Goal: Check status

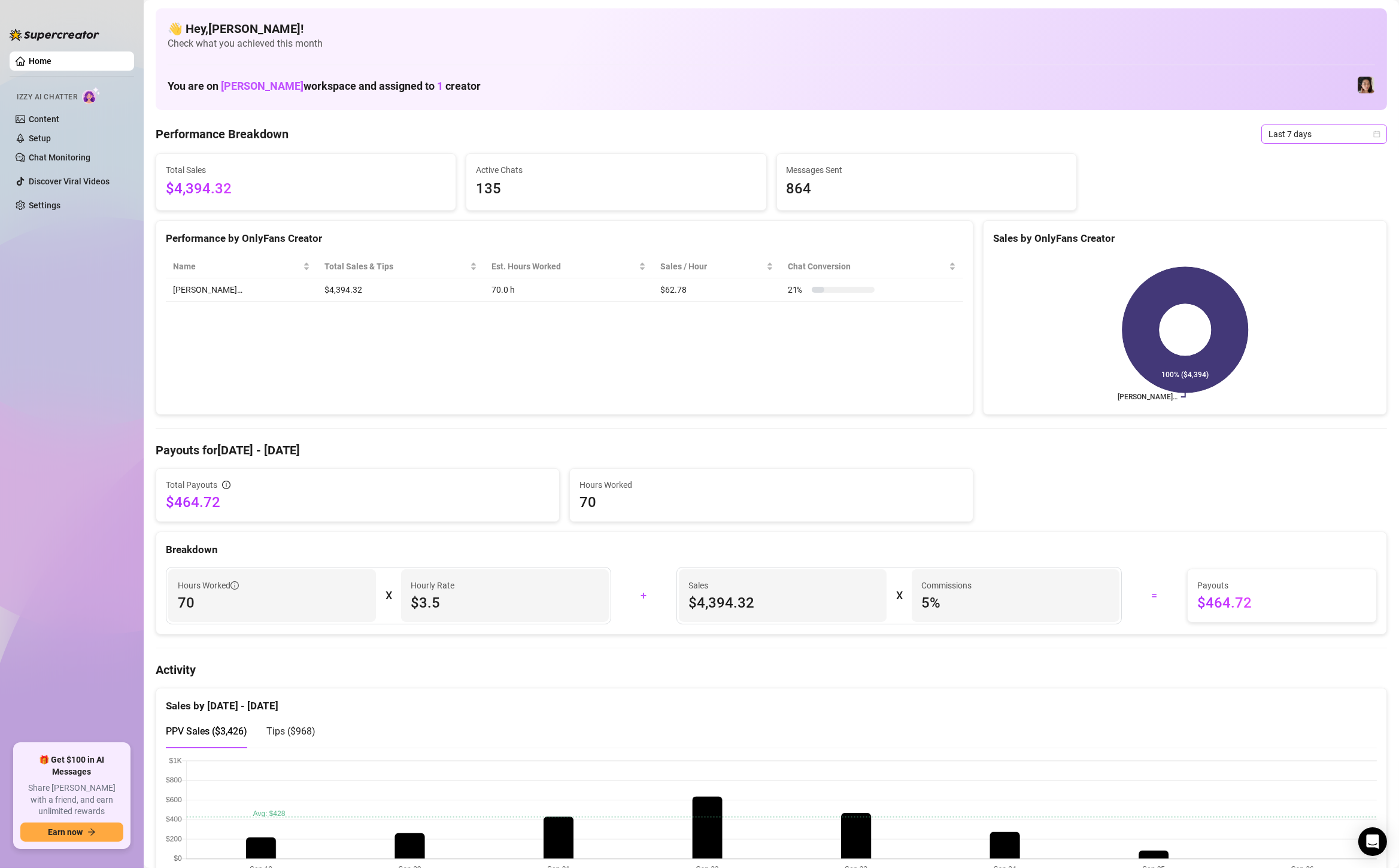
click at [1289, 128] on span "Last 7 days" at bounding box center [1324, 134] width 112 height 18
click at [1280, 230] on div "Custom date" at bounding box center [1323, 234] width 107 height 13
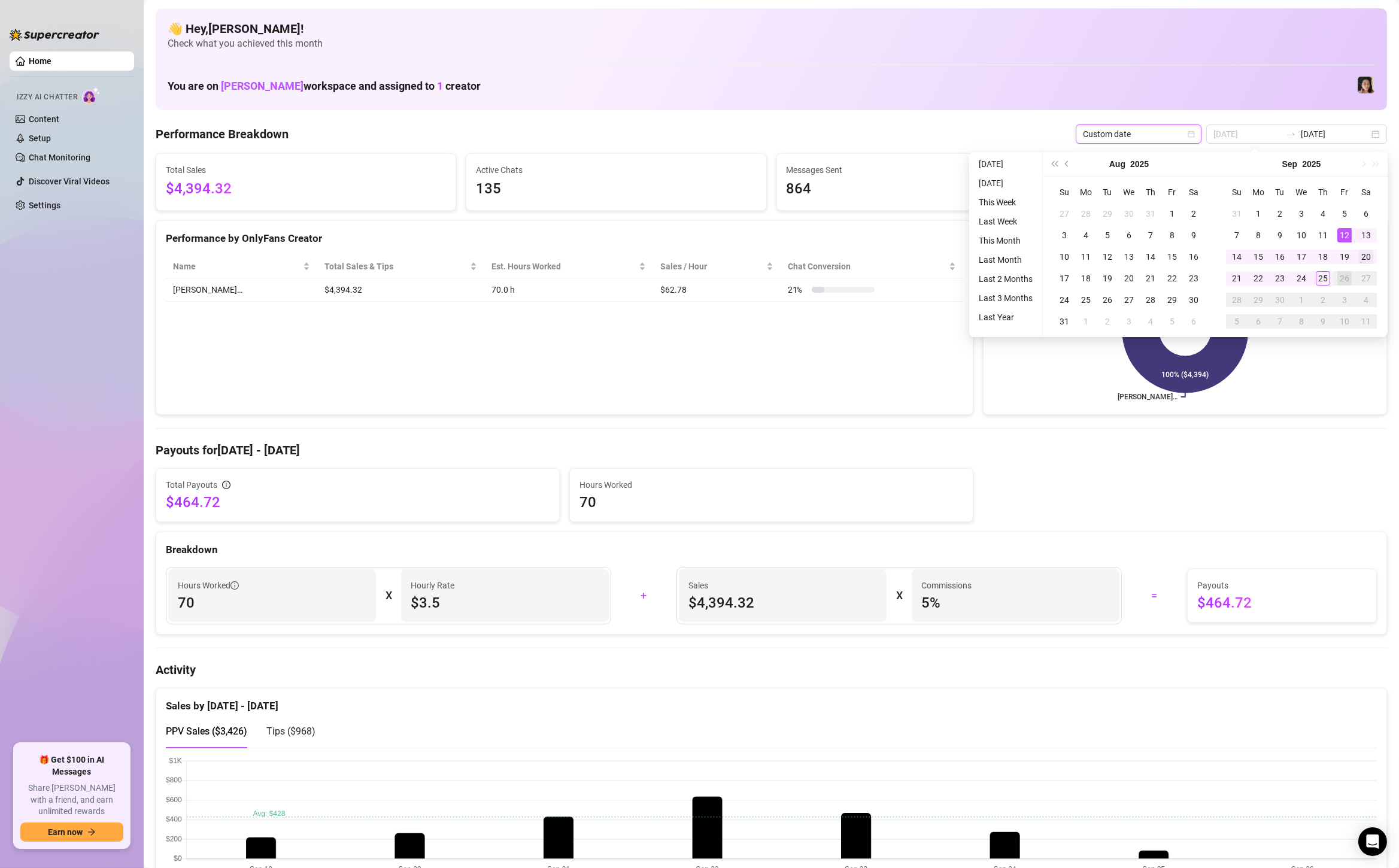
type input "[DATE]"
click at [1370, 262] on div "20" at bounding box center [1365, 257] width 14 height 14
type input "[DATE]"
click at [1325, 277] on div "25" at bounding box center [1322, 278] width 14 height 14
type input "[DATE]"
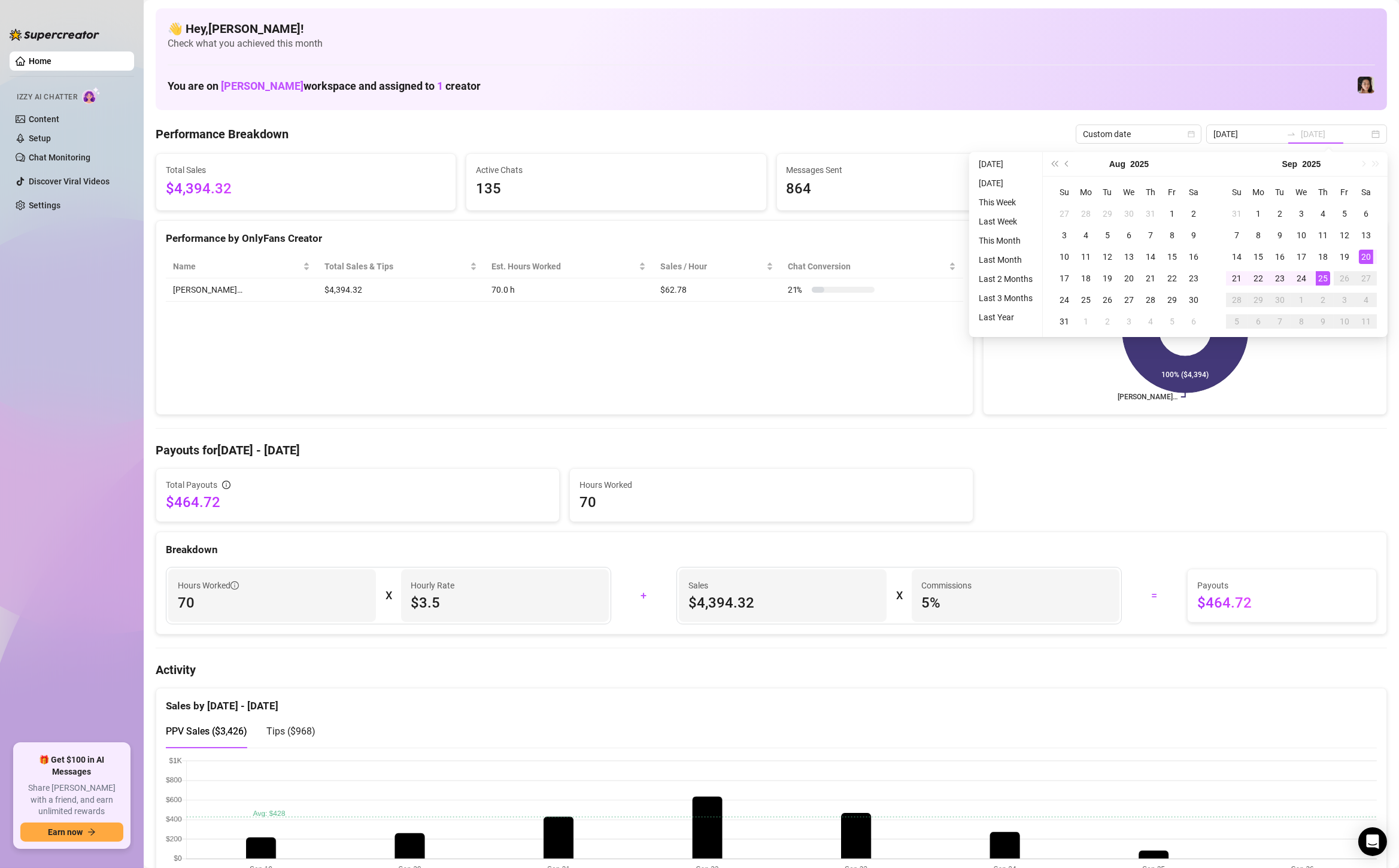
type input "[DATE]"
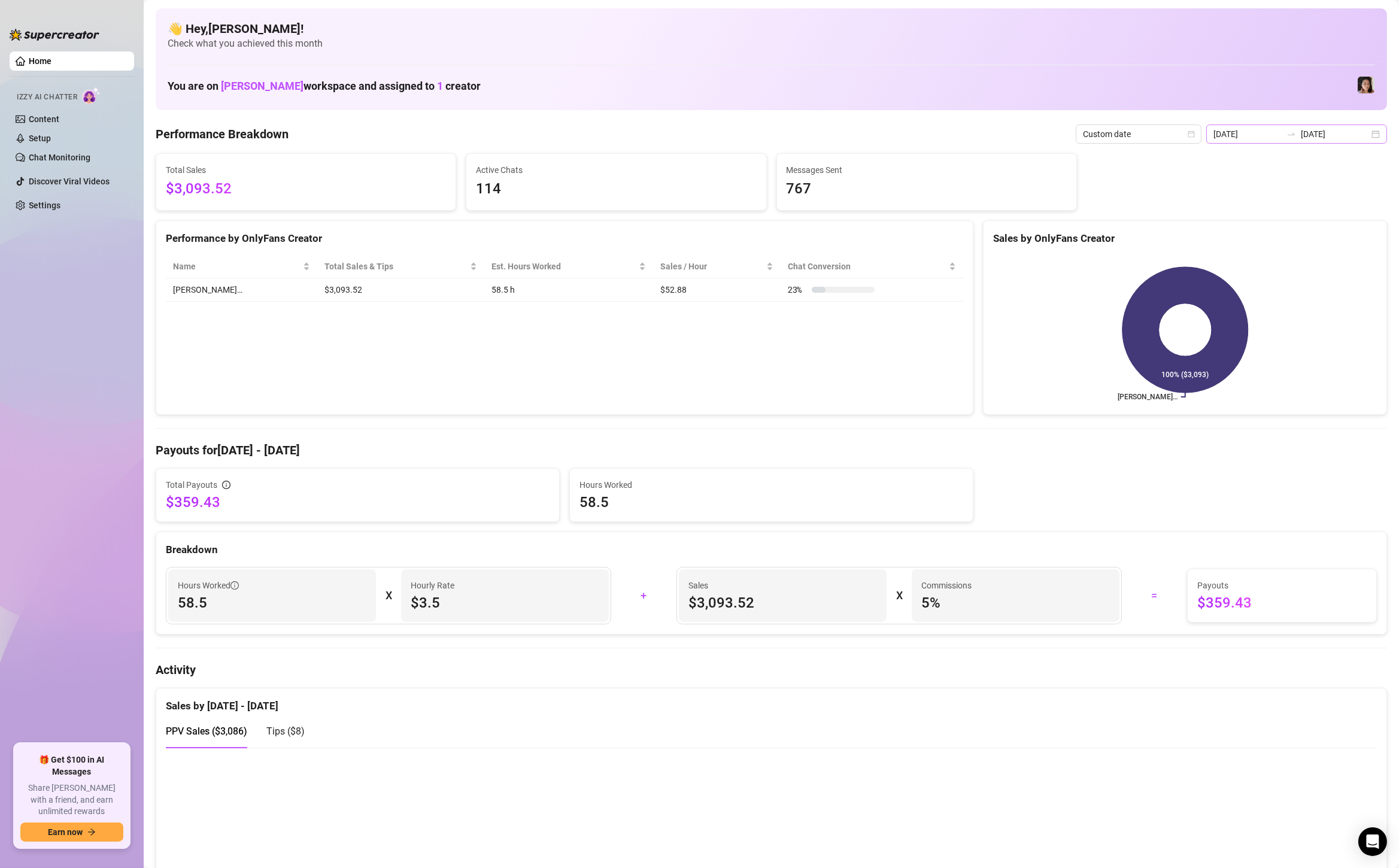
click at [1371, 134] on div "[DATE] [DATE]" at bounding box center [1296, 133] width 181 height 19
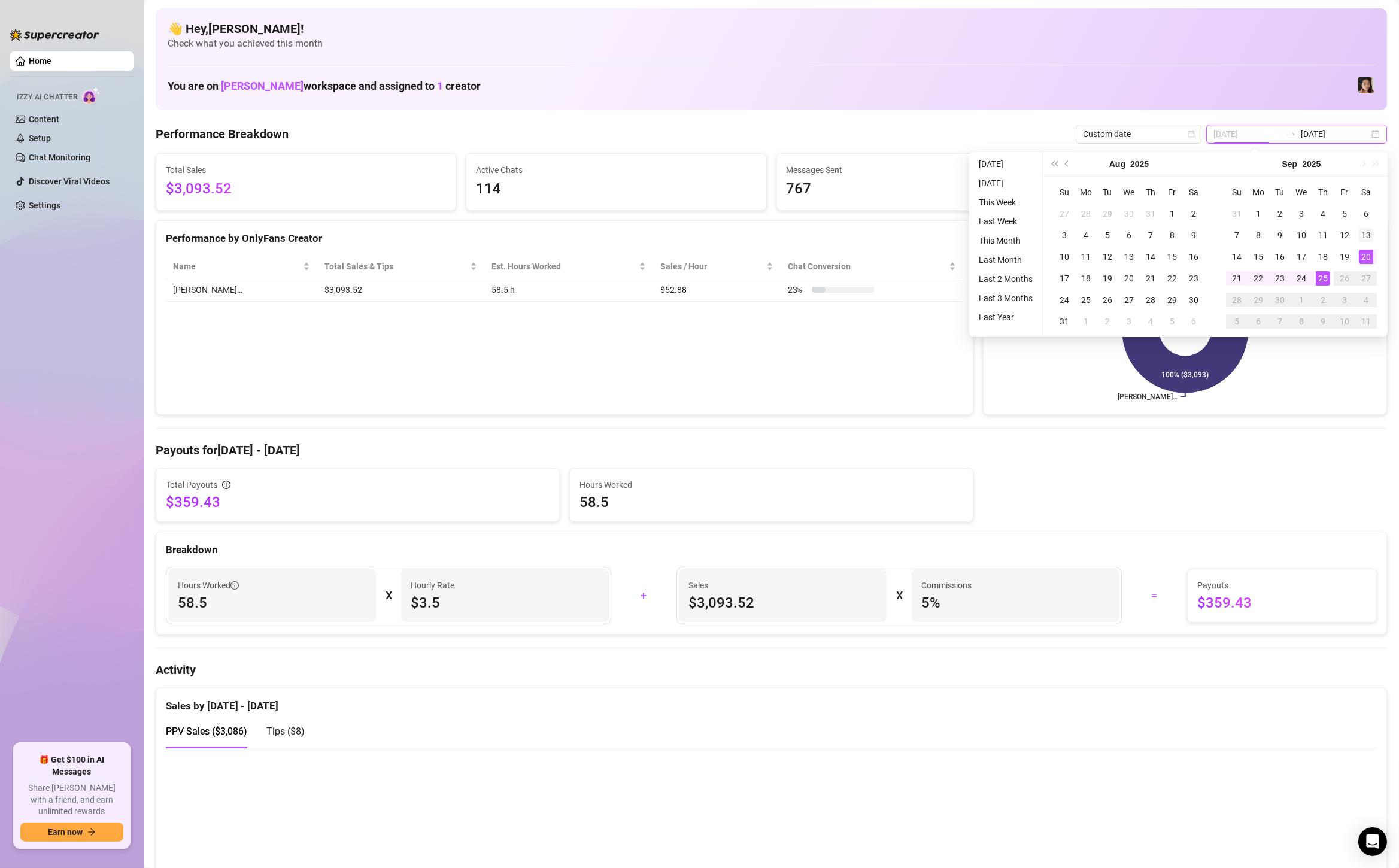
type input "[DATE]"
click at [1364, 236] on div "13" at bounding box center [1365, 235] width 14 height 14
type input "[DATE]"
click at [1345, 252] on div "19" at bounding box center [1344, 257] width 14 height 14
type input "[DATE]"
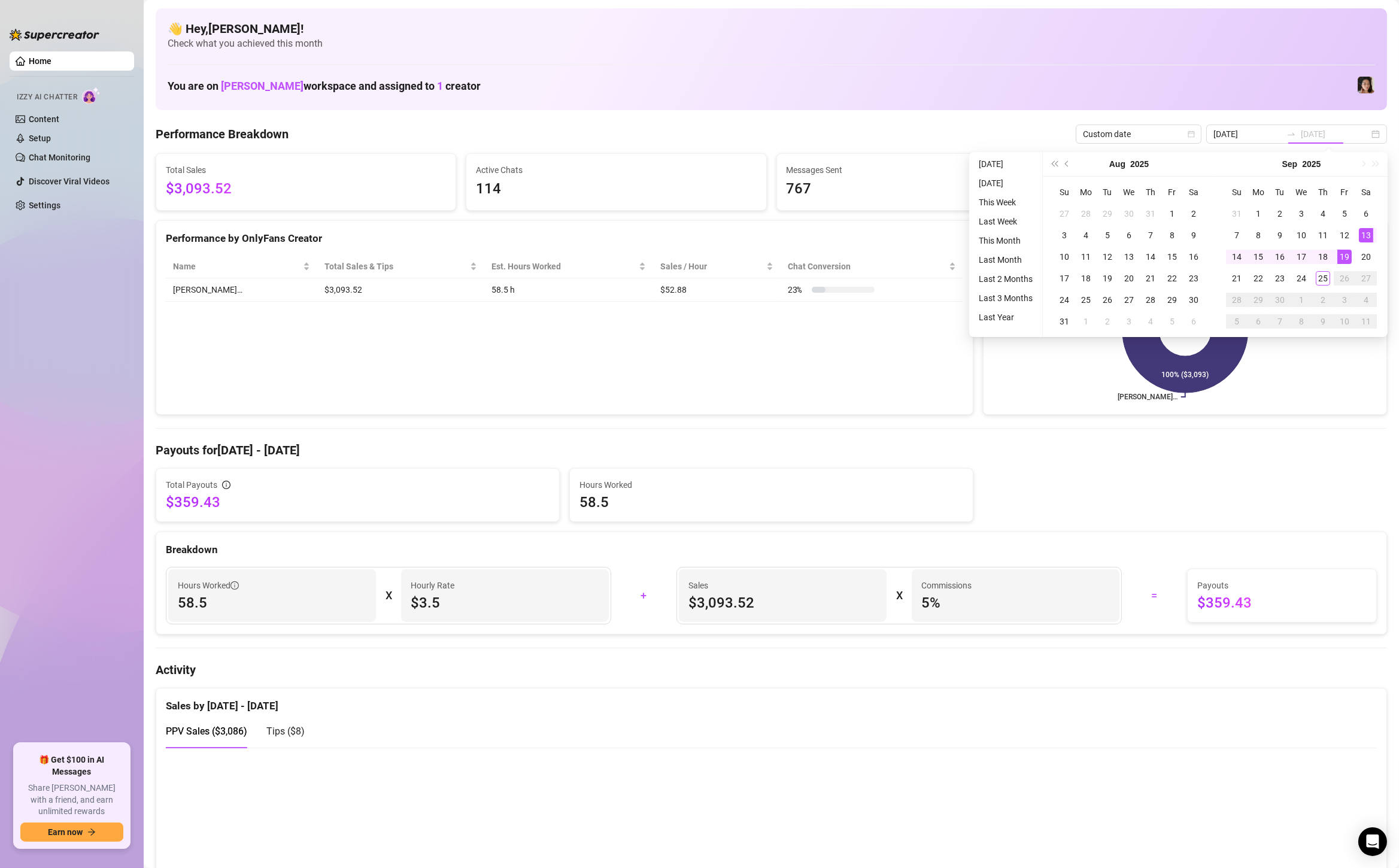
type input "[DATE]"
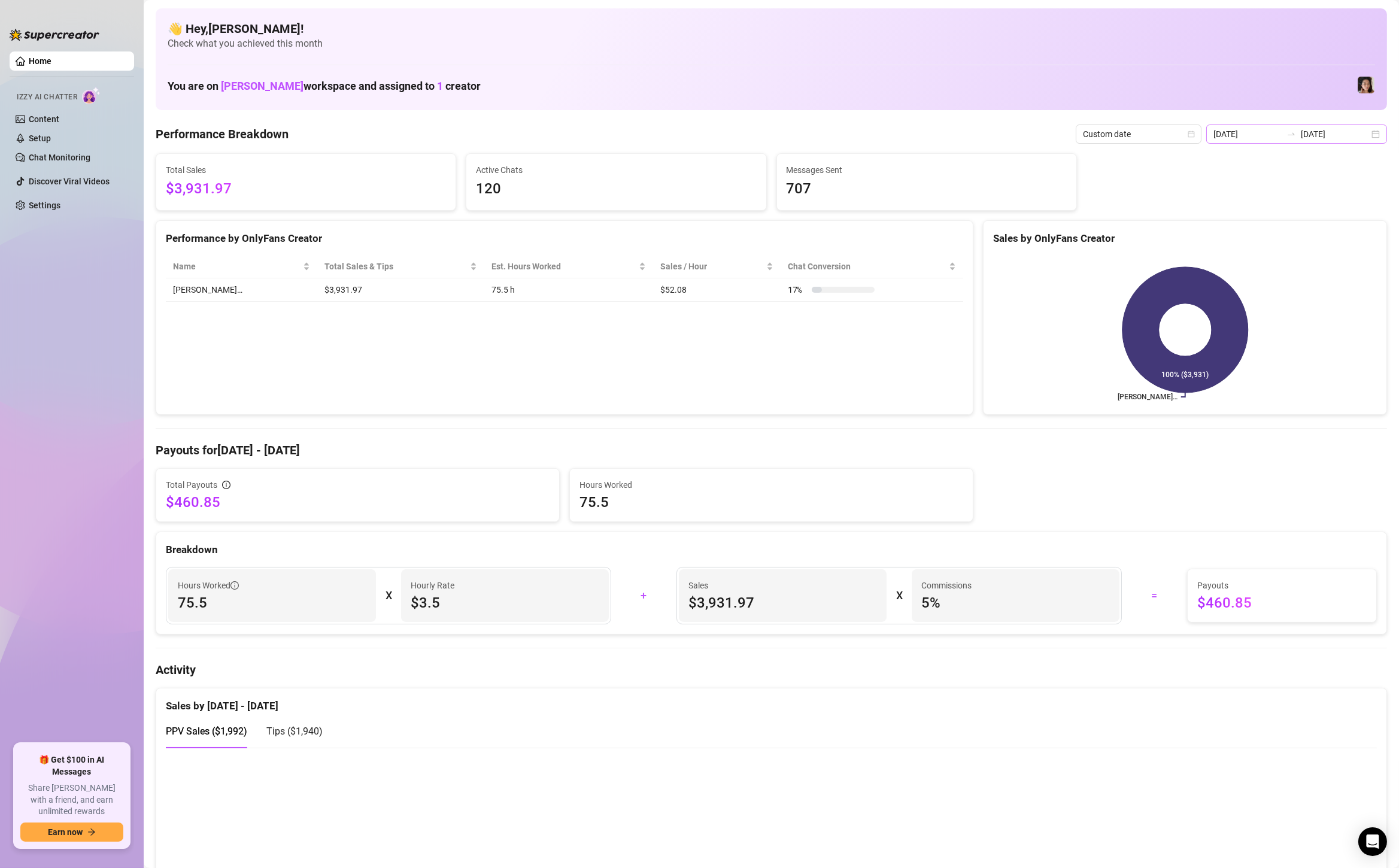
click at [1375, 125] on div "[DATE] [DATE]" at bounding box center [1296, 133] width 181 height 19
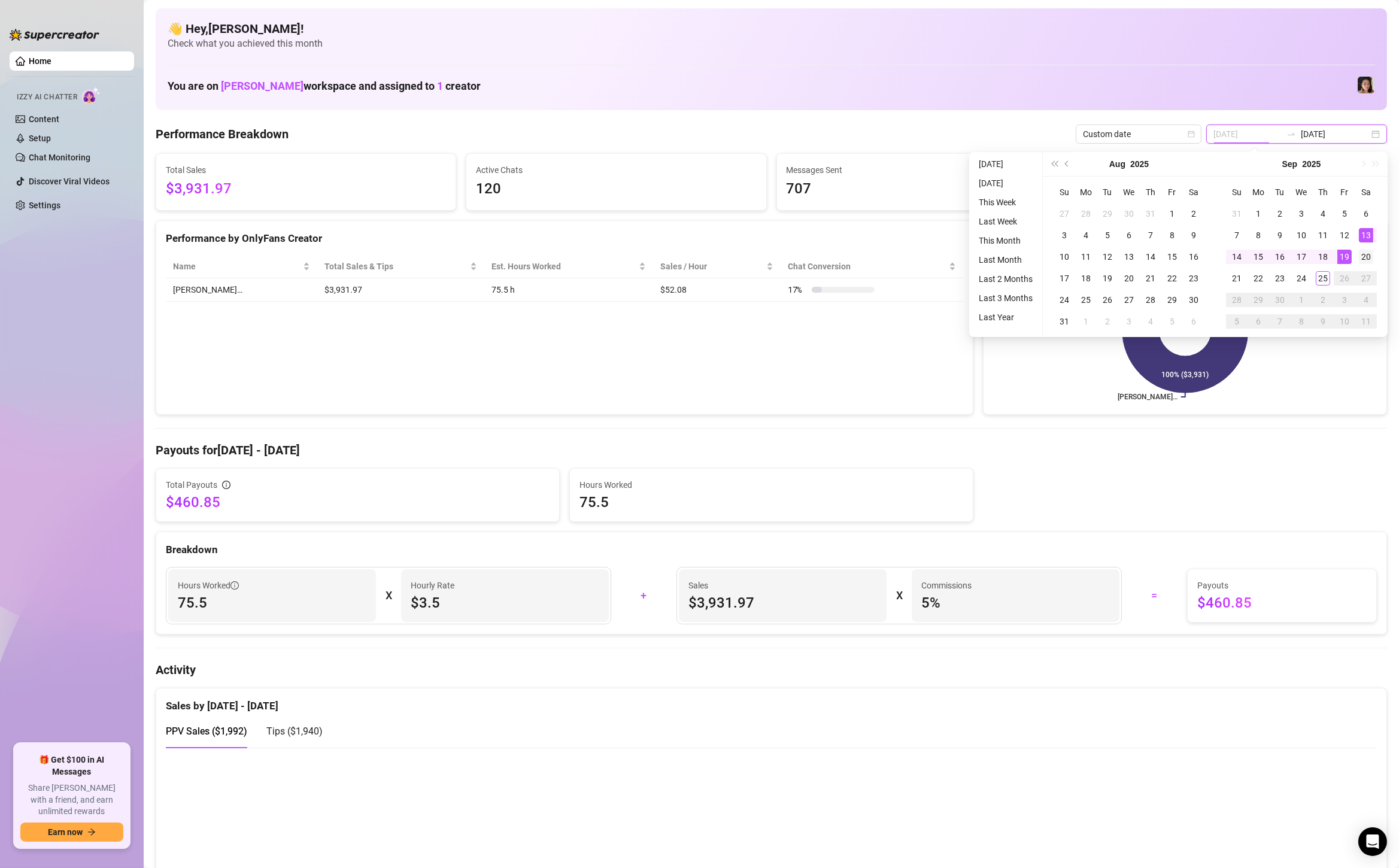
type input "[DATE]"
click at [1363, 254] on div "20" at bounding box center [1365, 257] width 14 height 14
type input "[DATE]"
click at [1324, 280] on div "25" at bounding box center [1322, 278] width 14 height 14
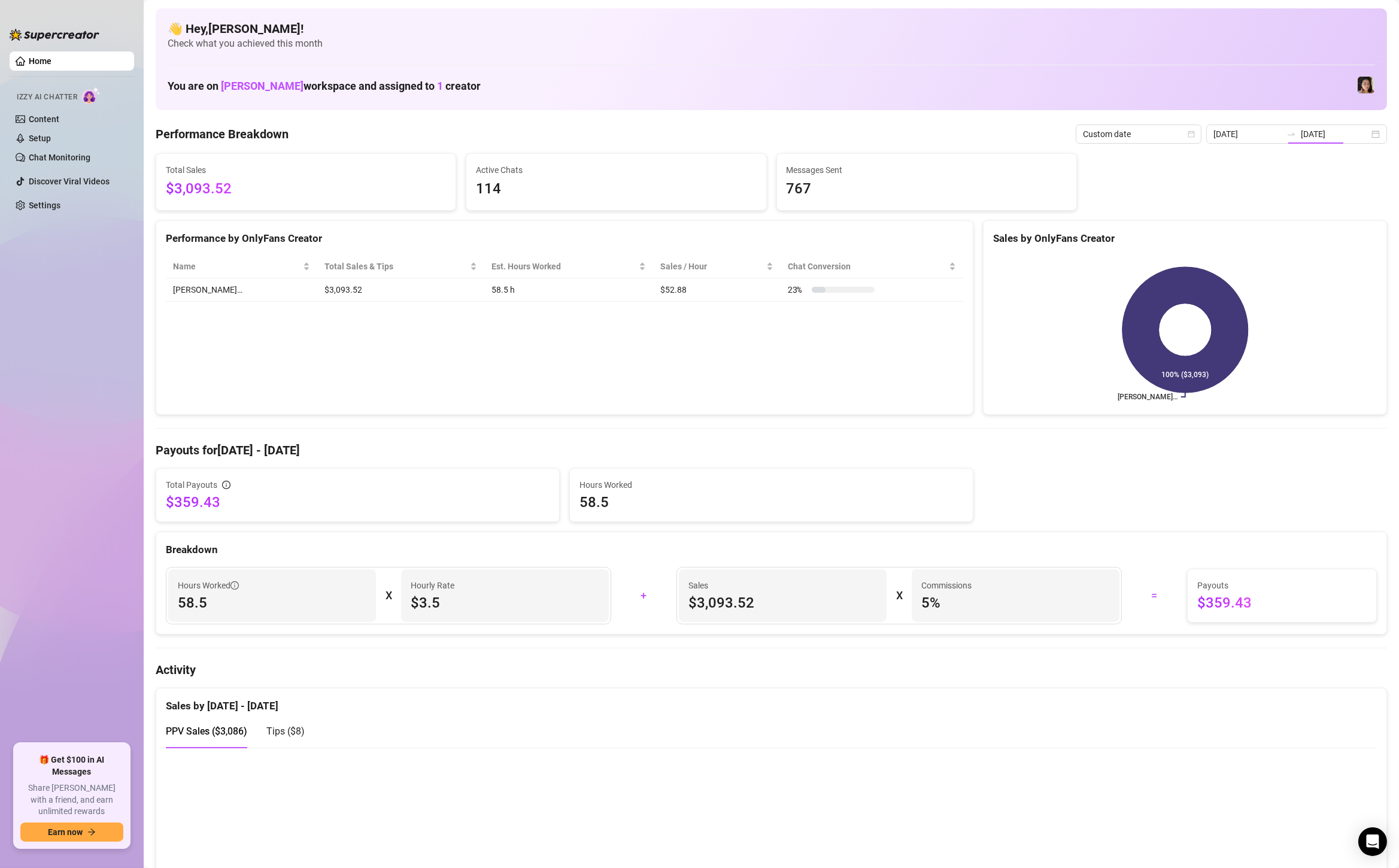
type input "[DATE]"
click at [1318, 135] on input "[DATE]" at bounding box center [1334, 133] width 69 height 13
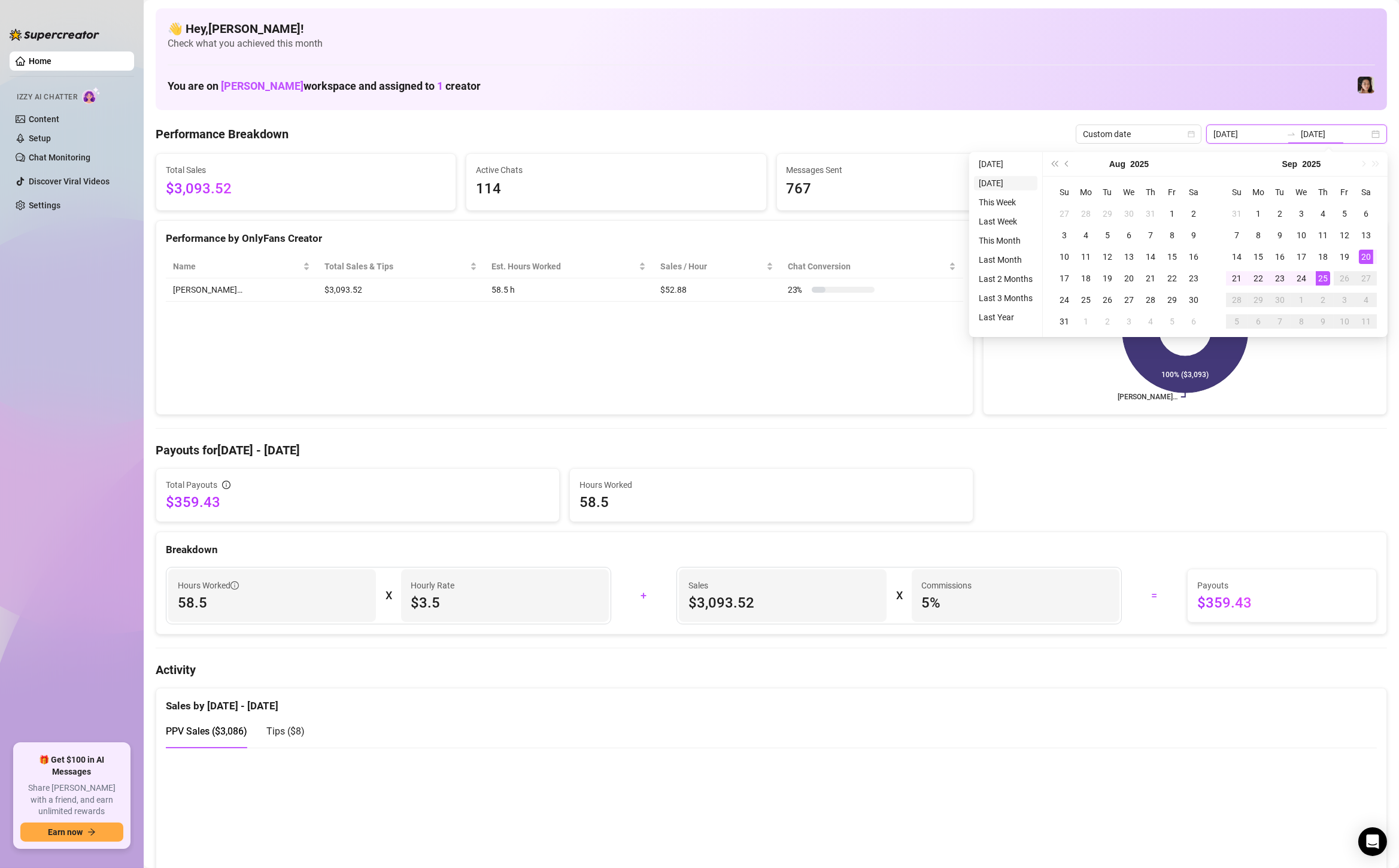
type input "[DATE]"
click at [980, 152] on ul "[DATE] [DATE] This Week Last Week This Month Last Month Last 2 Months Last 3 Mo…" at bounding box center [1006, 245] width 74 height 185
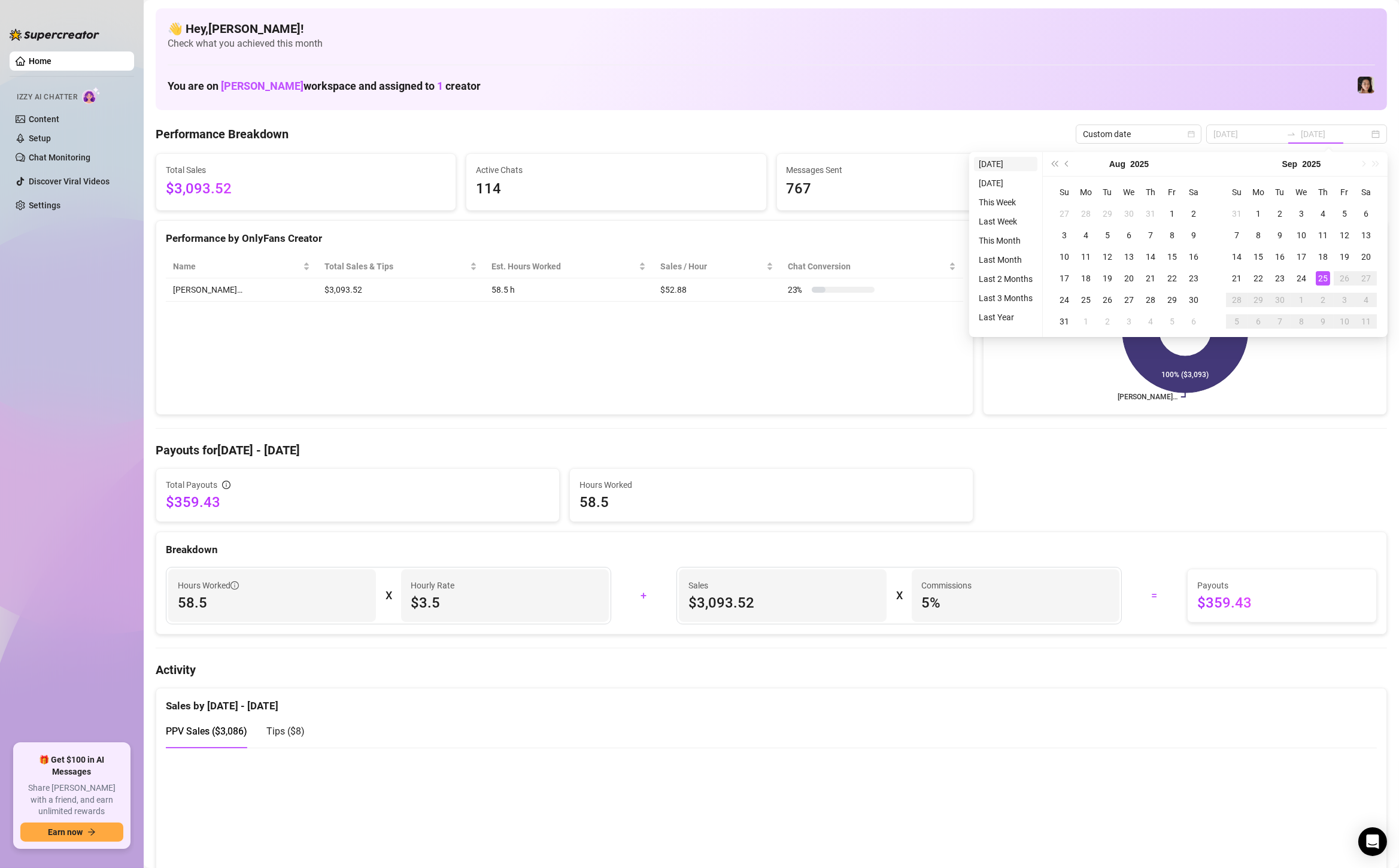
type input "[DATE]"
click at [981, 160] on li "[DATE]" at bounding box center [1006, 163] width 64 height 14
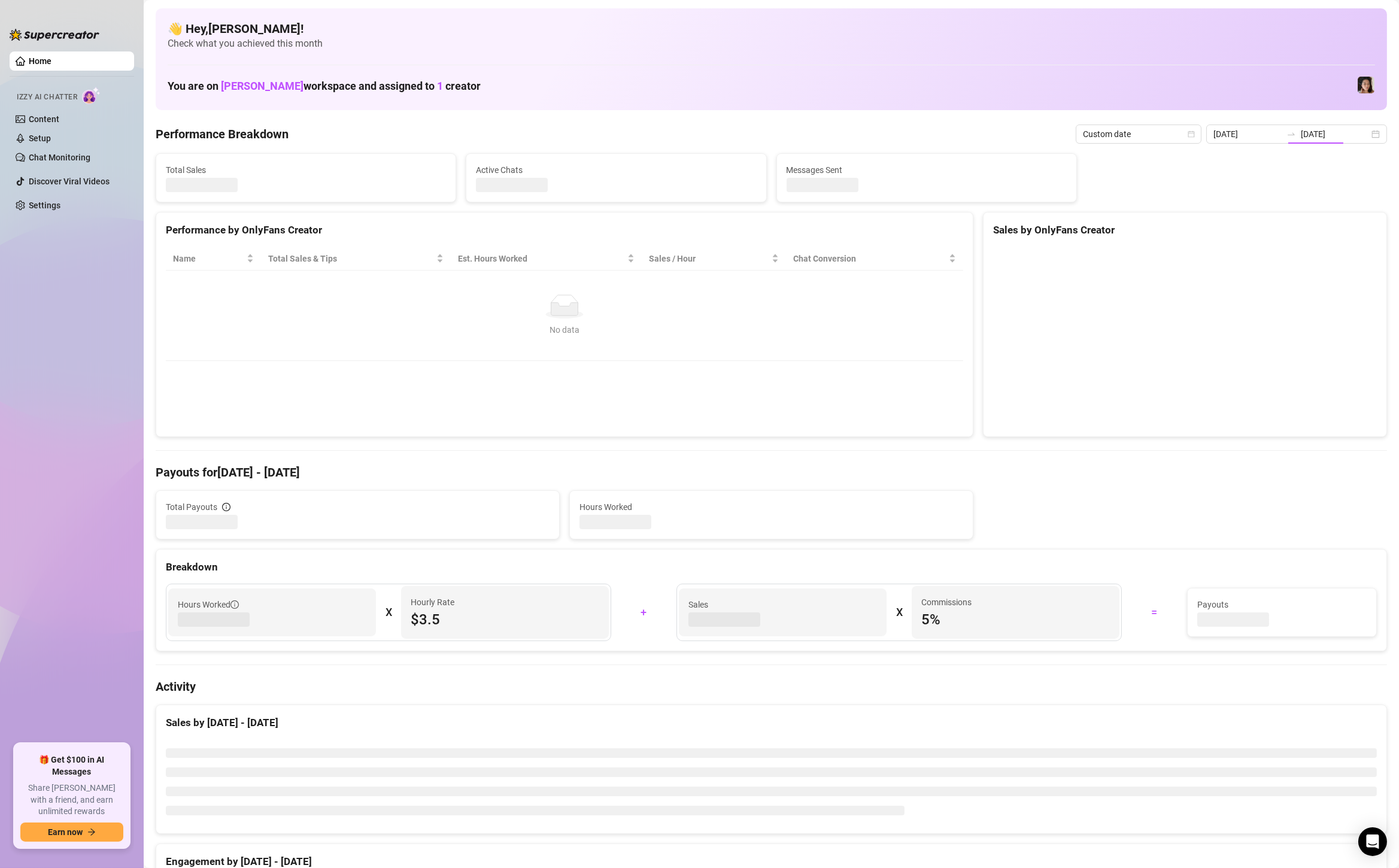
type input "[DATE]"
